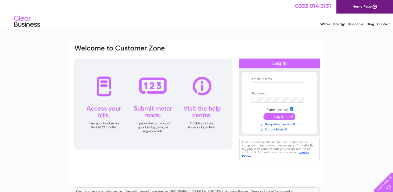
type input "[EMAIL_ADDRESS][DOMAIN_NAME]"
click at [282, 118] on input "submit" at bounding box center [280, 116] width 32 height 7
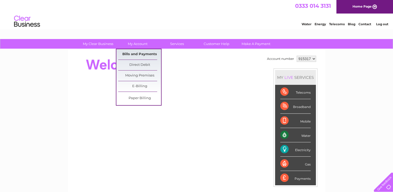
click at [138, 55] on link "Bills and Payments" at bounding box center [139, 54] width 43 height 10
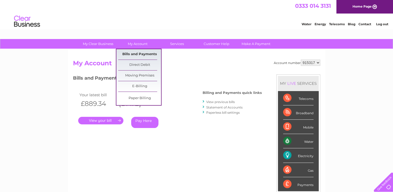
click at [137, 51] on link "Bills and Payments" at bounding box center [139, 54] width 43 height 10
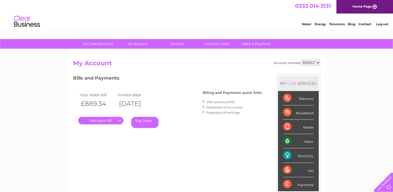
click at [137, 52] on div "Account number 915317 My Account MY LIVE SERVICES Telecoms Broadband Mobile Wat…" at bounding box center [196, 135] width 257 height 172
click at [213, 100] on link "View previous bills" at bounding box center [220, 102] width 29 height 4
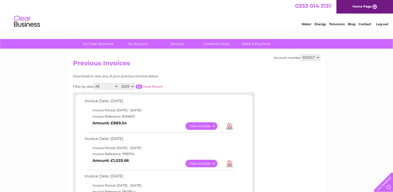
click at [229, 163] on link "Download" at bounding box center [229, 164] width 6 height 8
